Goal: Transaction & Acquisition: Purchase product/service

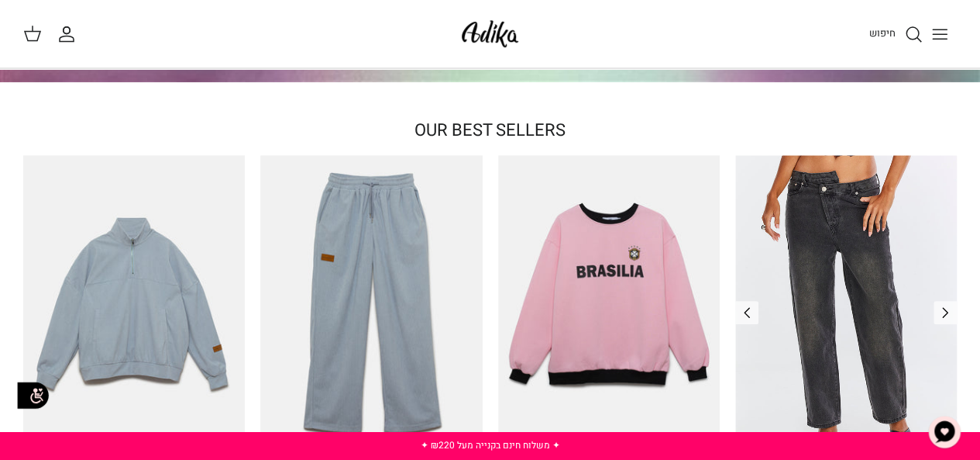
scroll to position [341, 0]
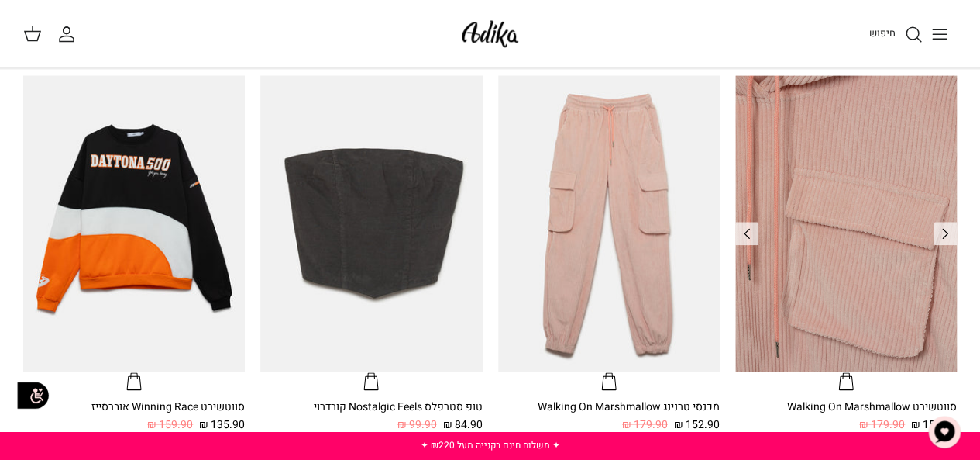
click at [792, 170] on img "סווטשירט Walking On Marshmallow" at bounding box center [846, 223] width 222 height 296
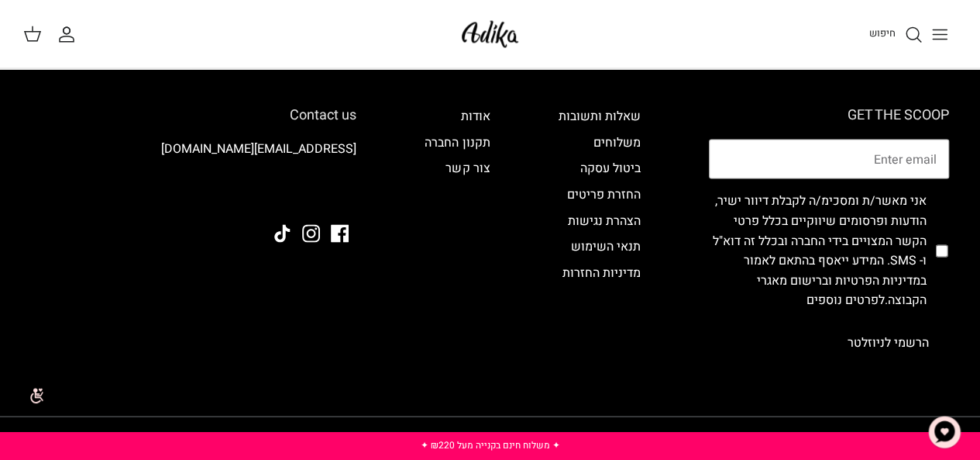
scroll to position [1415, 0]
